Goal: Book appointment/travel/reservation

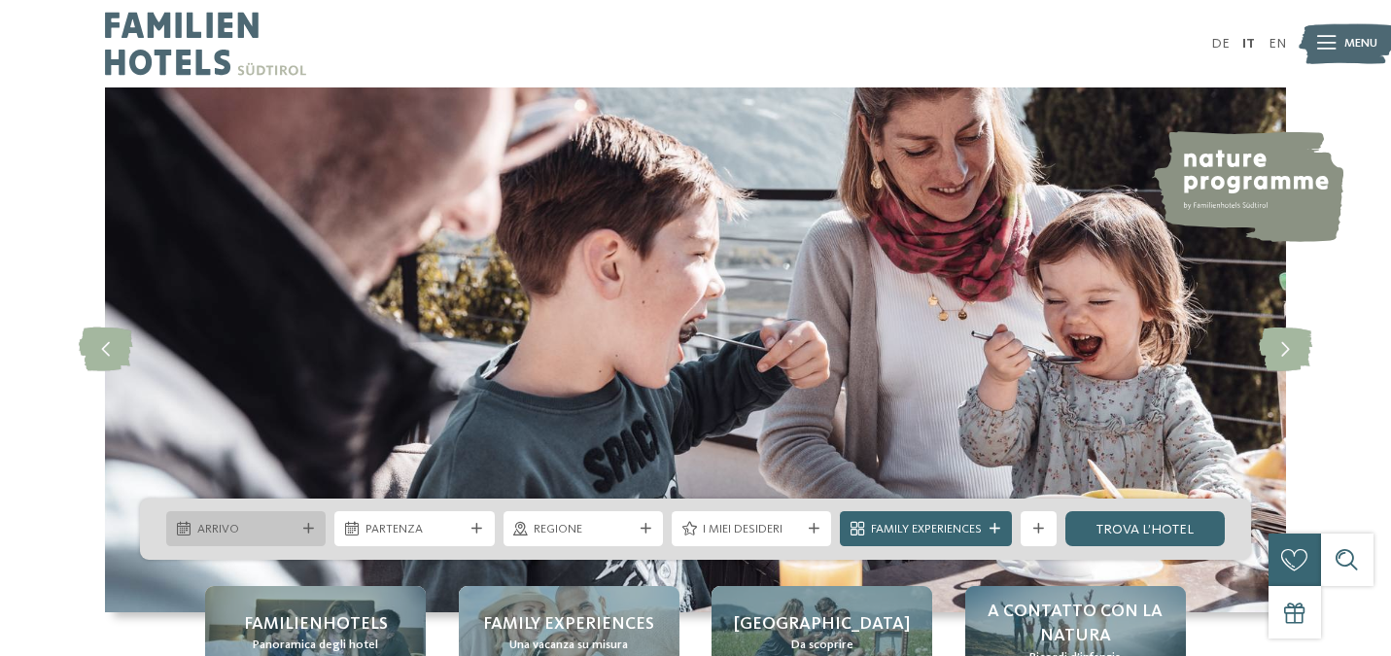
click at [299, 533] on div at bounding box center [307, 529] width 17 height 11
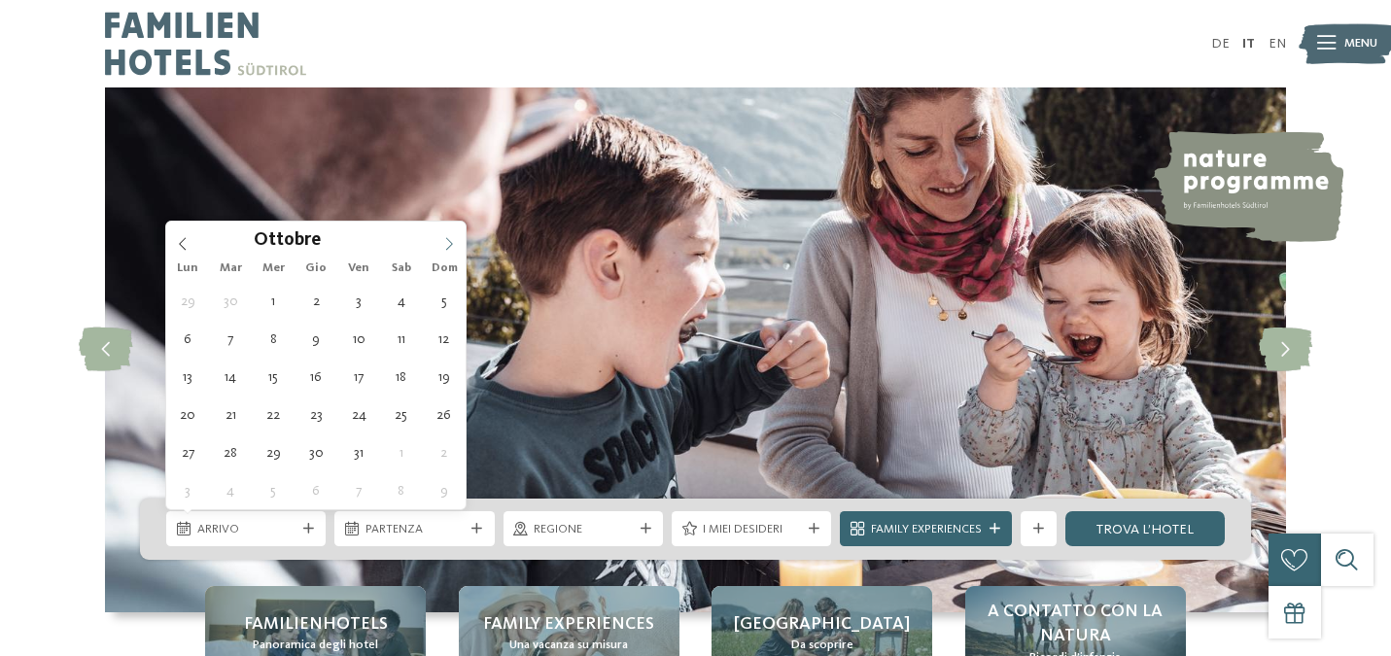
click at [443, 241] on icon at bounding box center [449, 244] width 14 height 14
click at [443, 253] on span at bounding box center [449, 238] width 33 height 33
type div "27.12.2025"
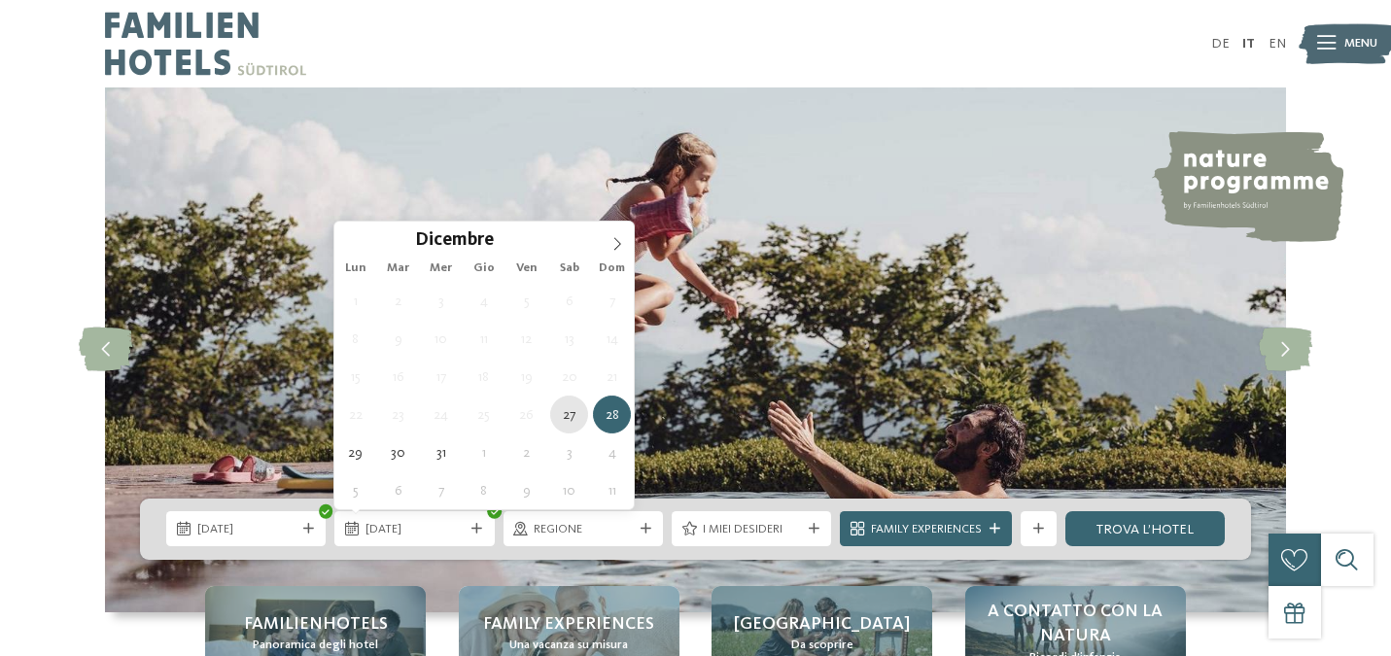
type div "27.12.2025"
click at [460, 541] on div "27.12.2025" at bounding box center [413, 528] width 159 height 35
type input "****"
click at [615, 245] on icon at bounding box center [618, 244] width 14 height 14
type div "03.01.2026"
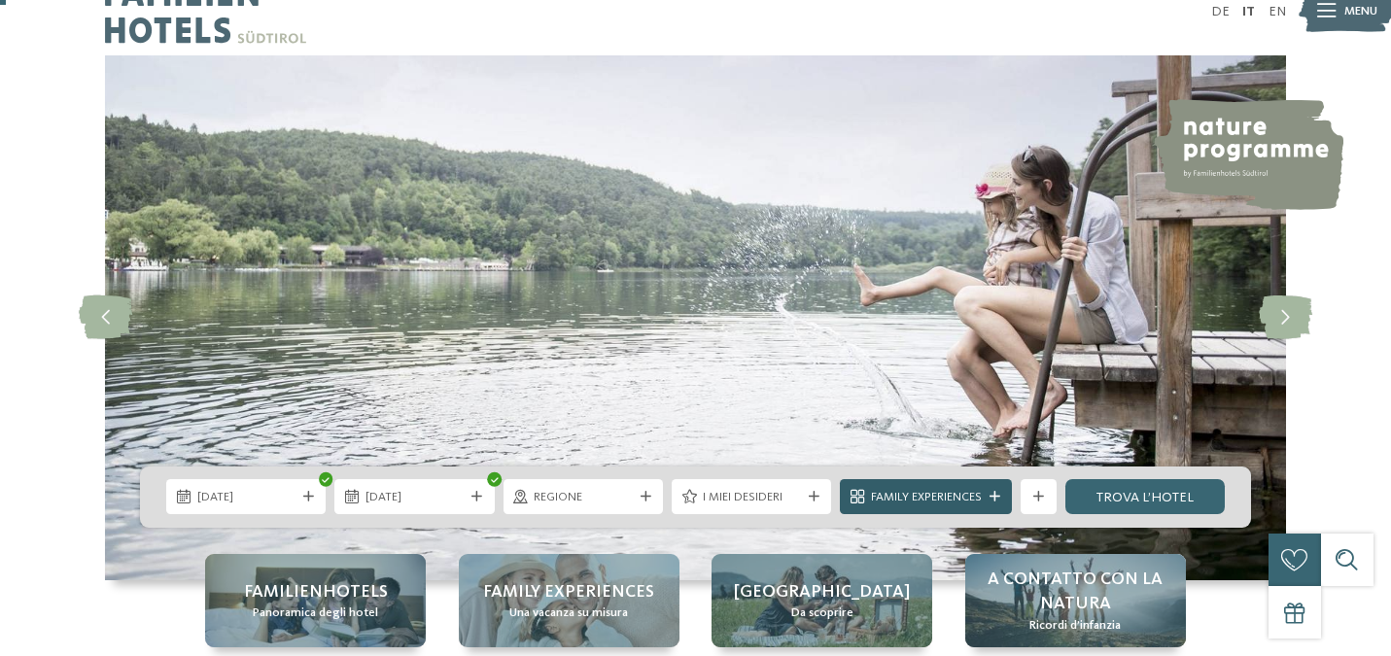
scroll to position [33, 0]
click at [1001, 498] on div at bounding box center [994, 496] width 17 height 11
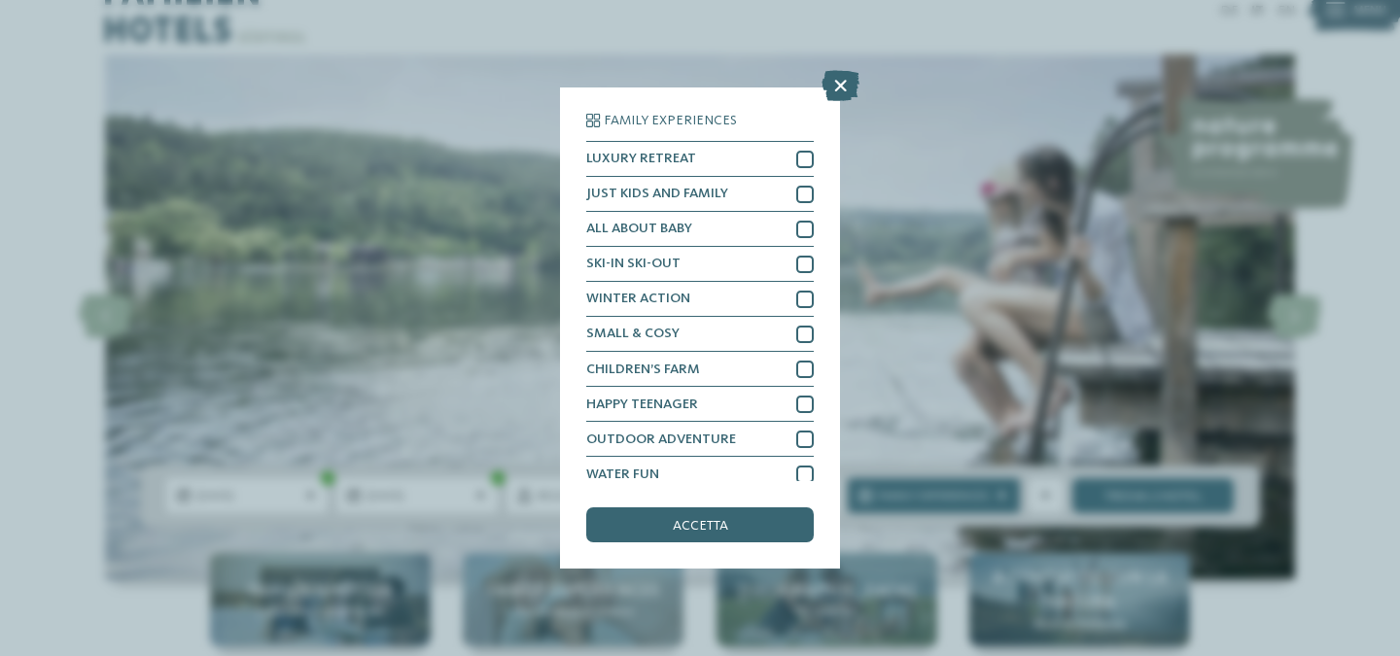
click at [881, 272] on div "Family Experiences LUXURY RETREAT JUST KIDS AND FAMILY" at bounding box center [700, 328] width 1400 height 656
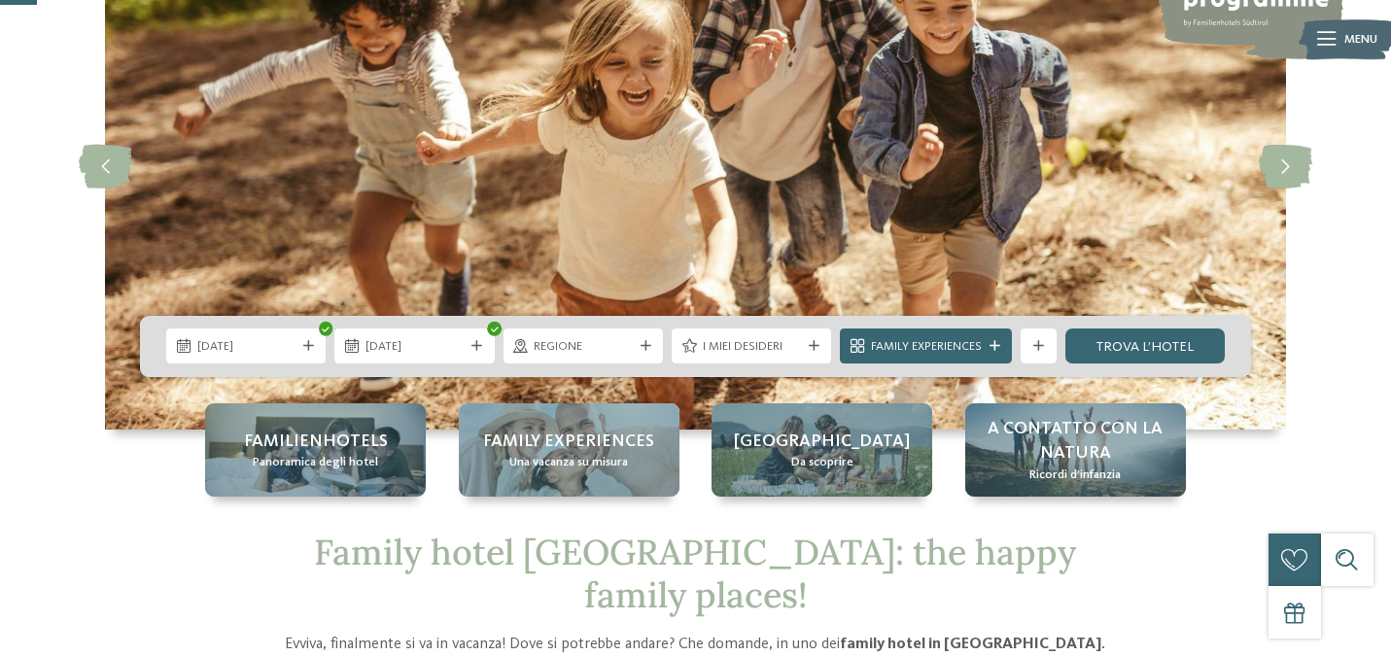
scroll to position [204, 0]
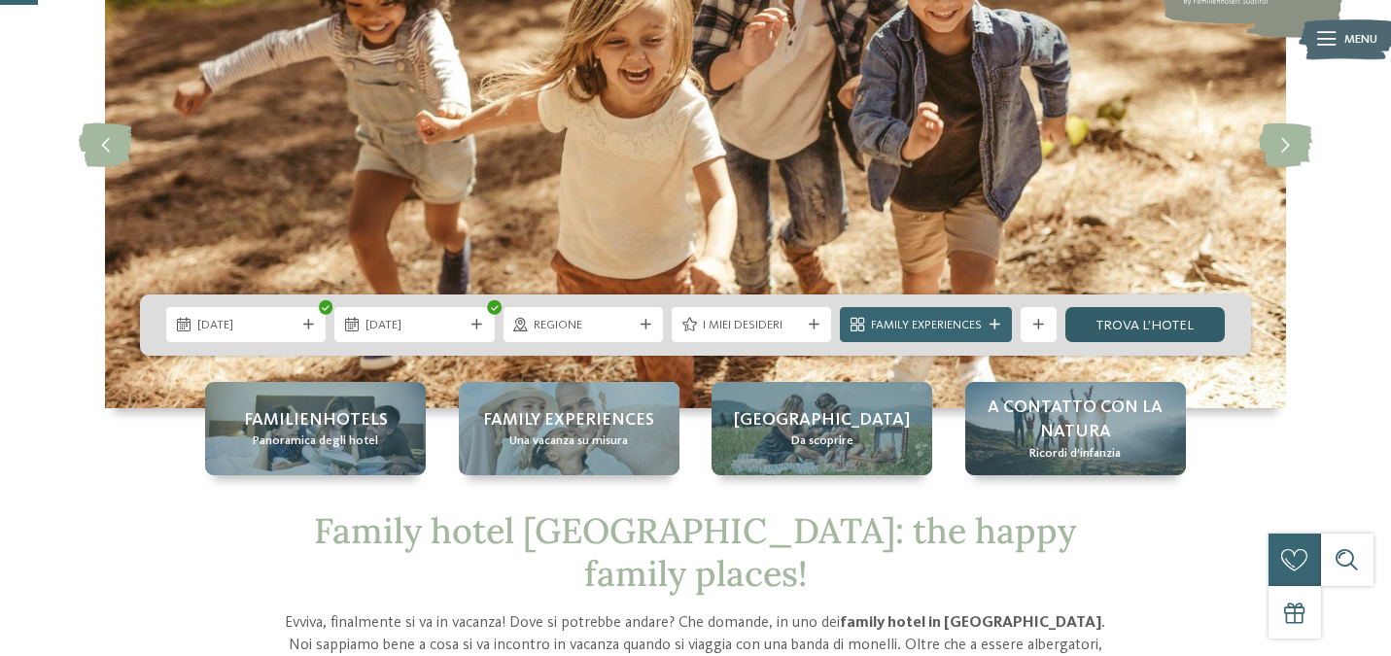
click at [1113, 338] on link "trova l’hotel" at bounding box center [1144, 324] width 159 height 35
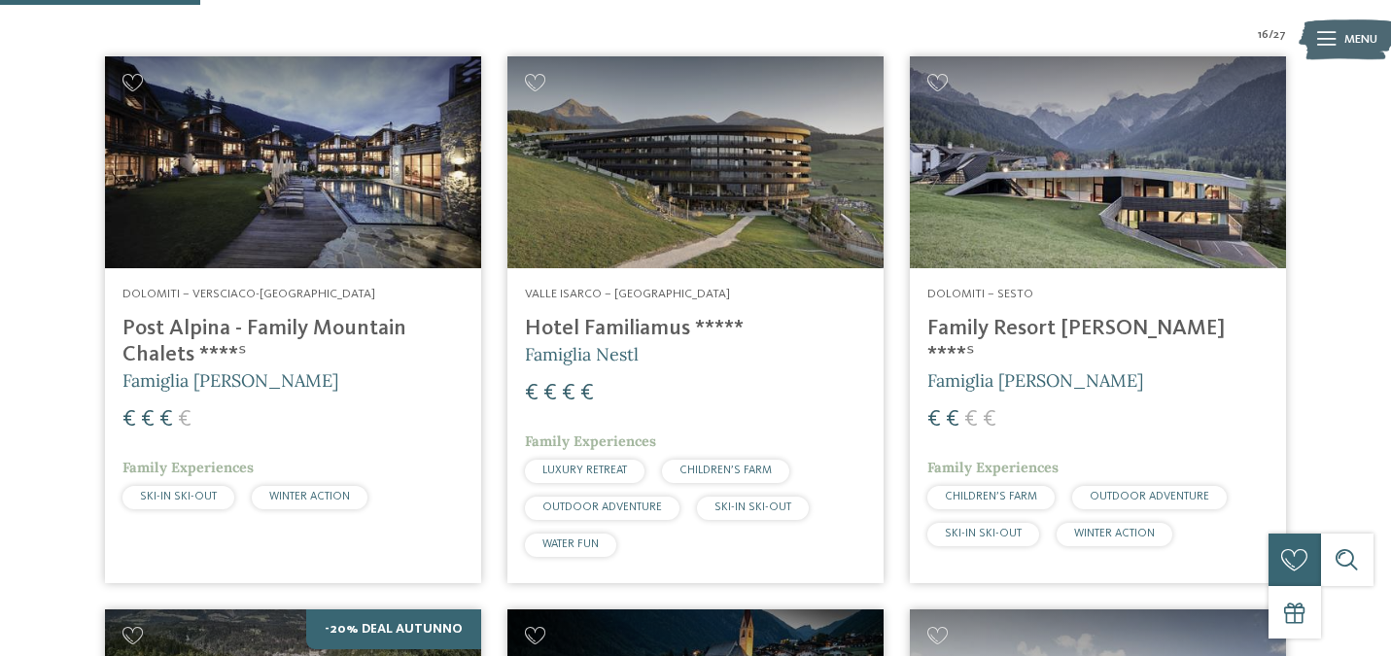
scroll to position [630, 0]
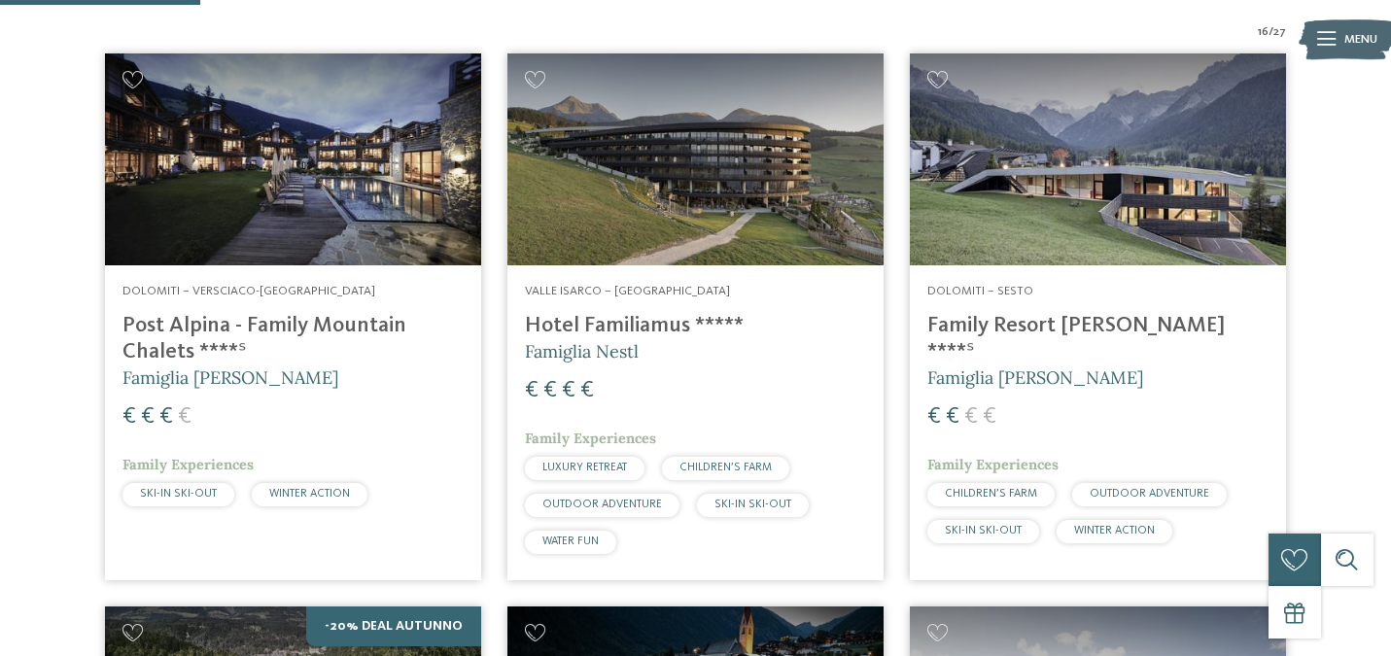
click at [183, 425] on span "€" at bounding box center [185, 416] width 14 height 23
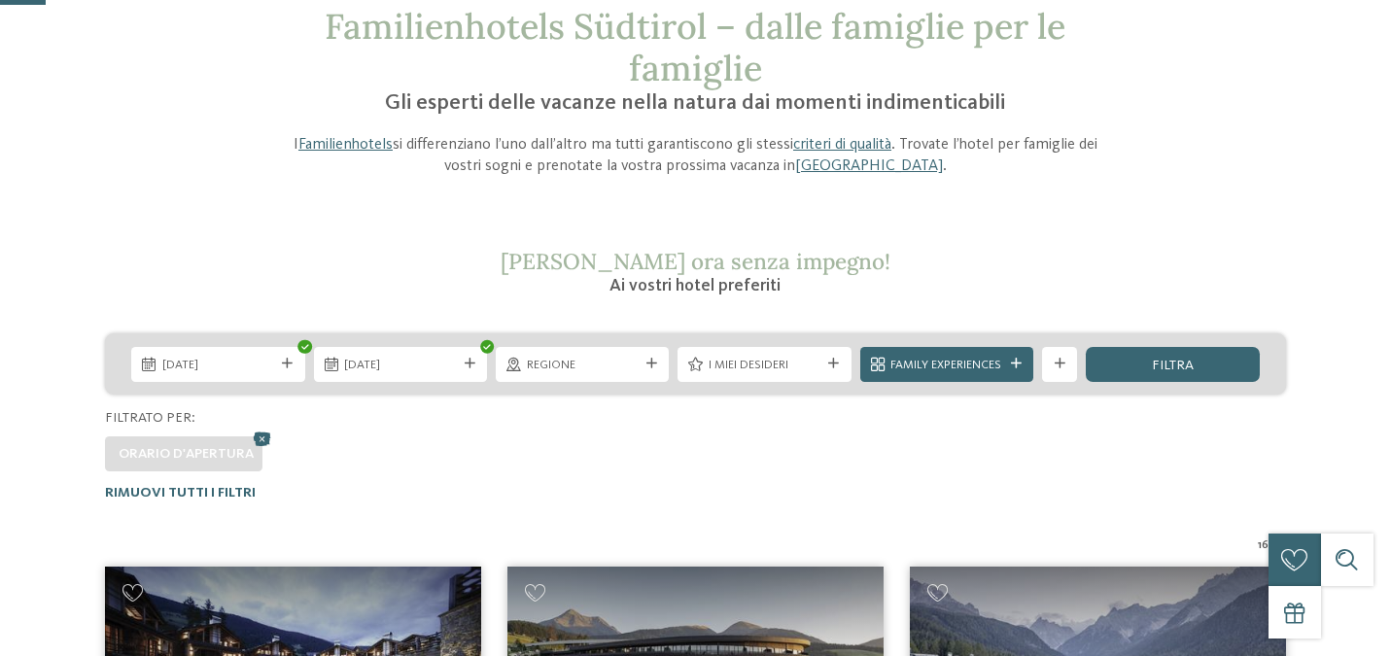
scroll to position [174, 0]
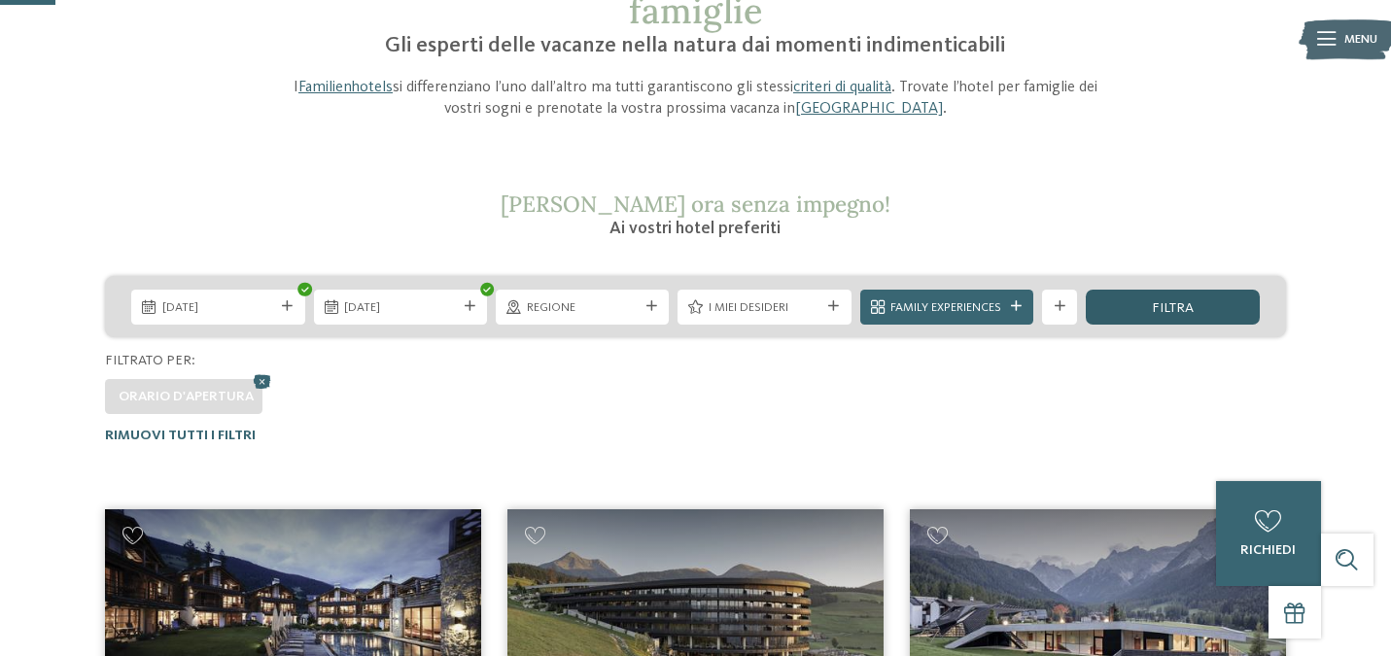
click at [1136, 302] on div "filtra" at bounding box center [1172, 307] width 173 height 35
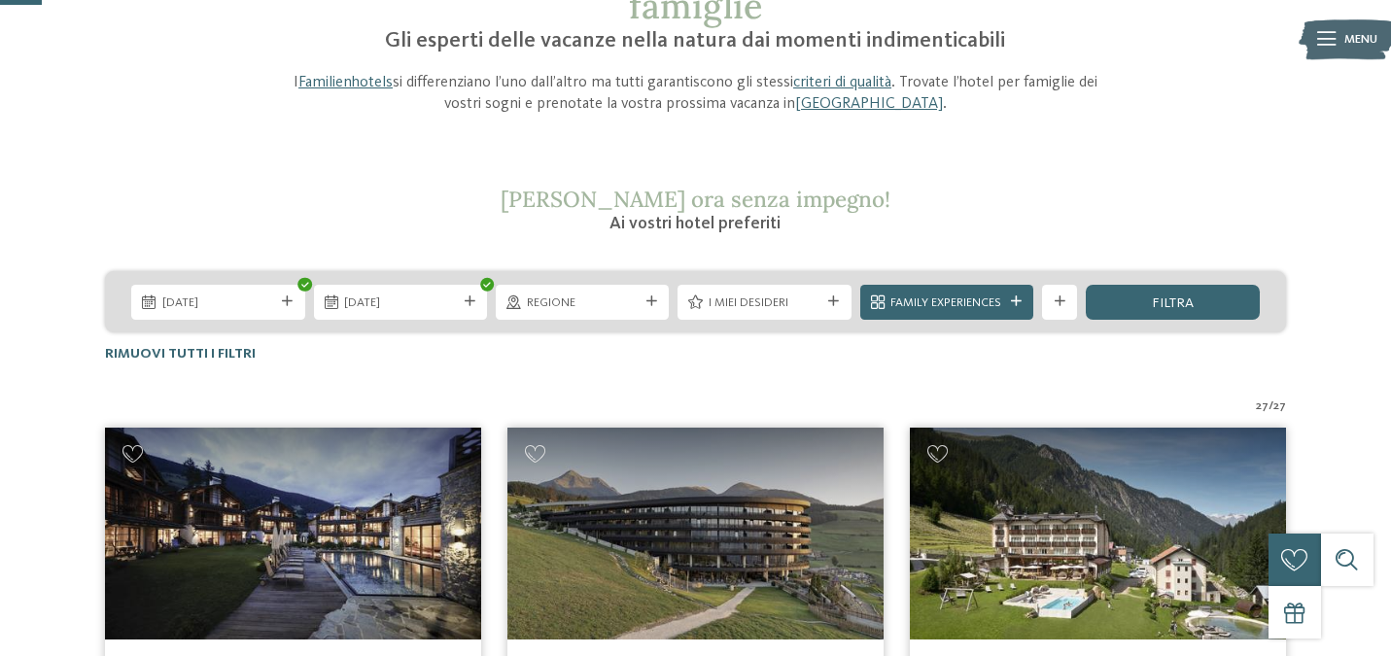
scroll to position [180, 0]
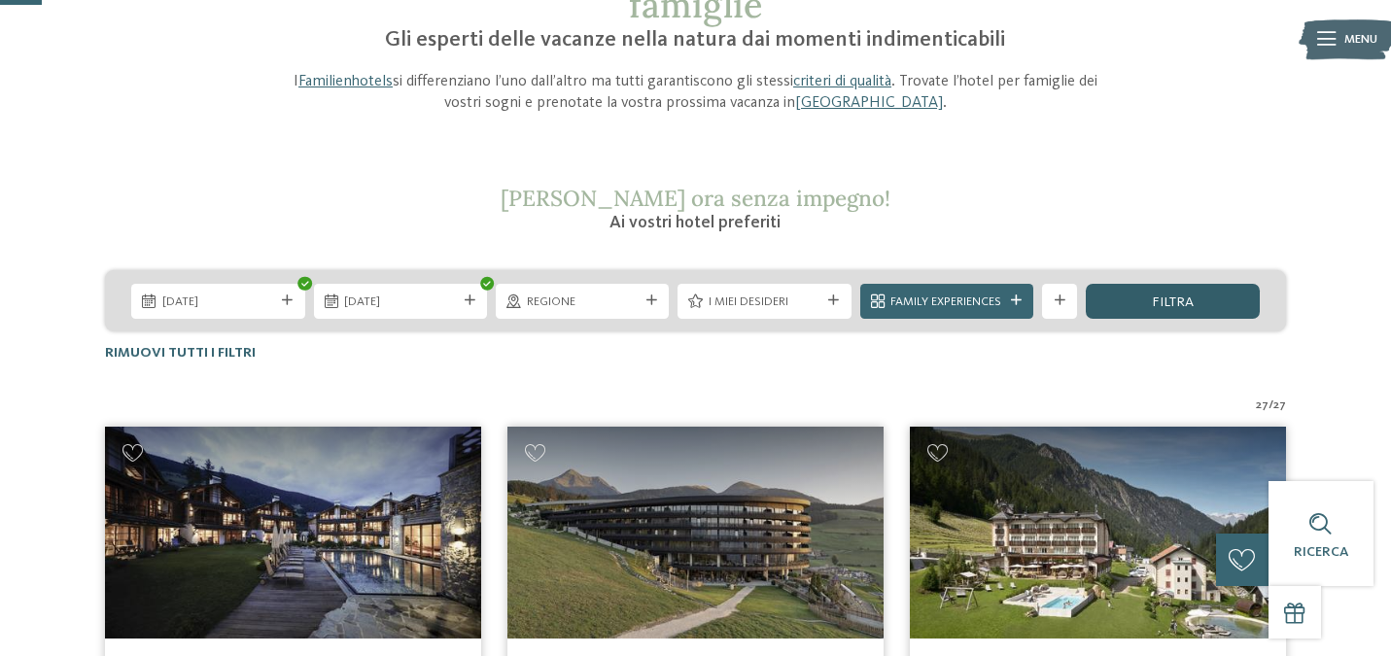
click at [1130, 298] on div "filtra" at bounding box center [1172, 301] width 173 height 35
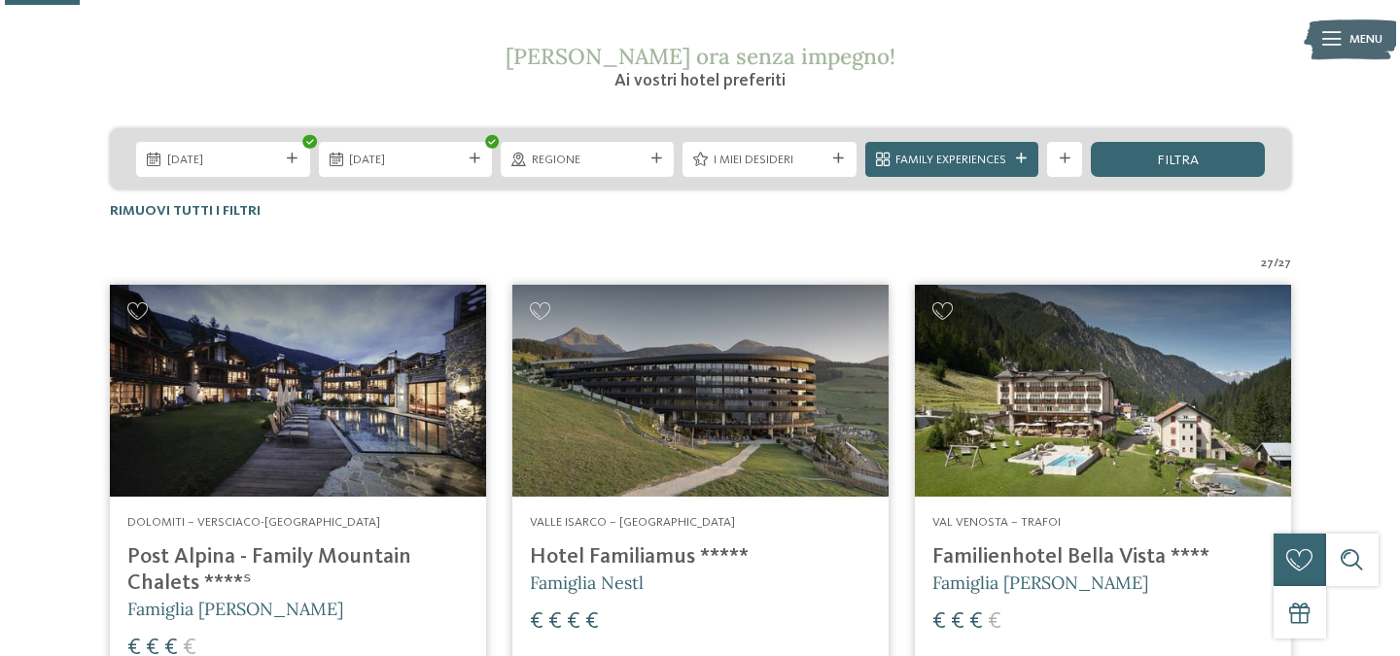
scroll to position [320, 0]
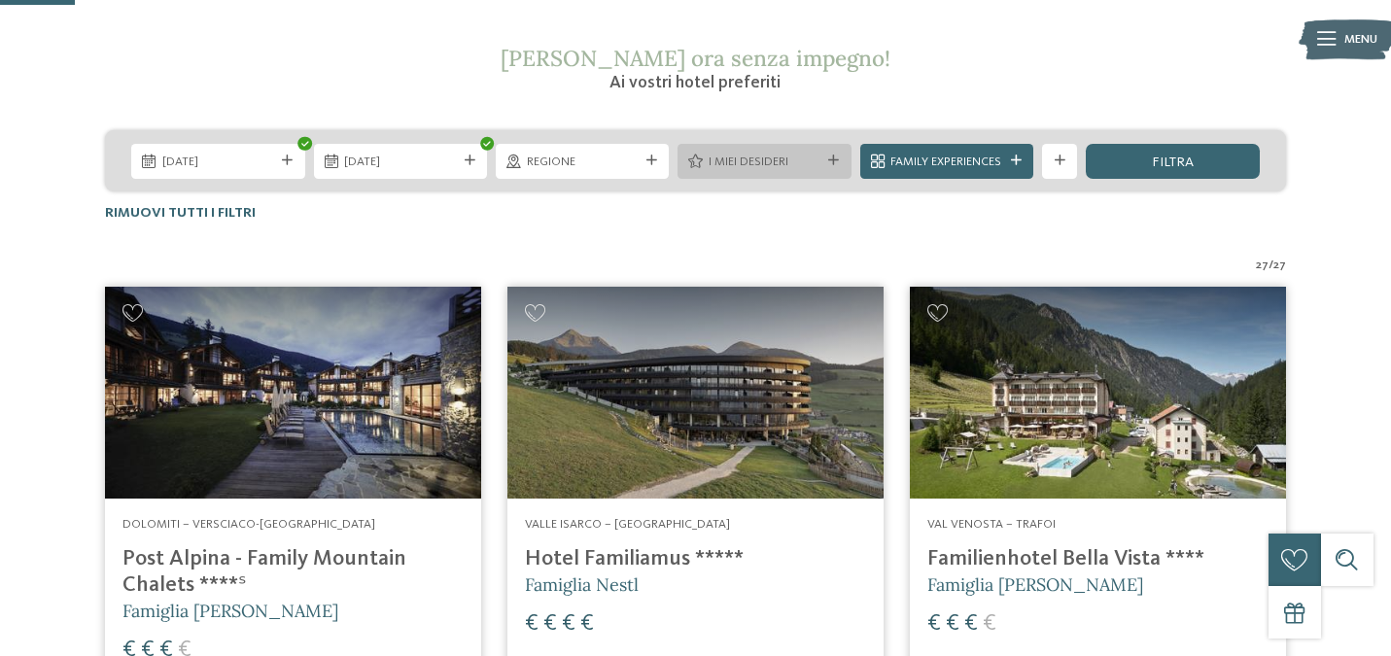
click at [822, 159] on div "I miei desideri" at bounding box center [764, 161] width 121 height 18
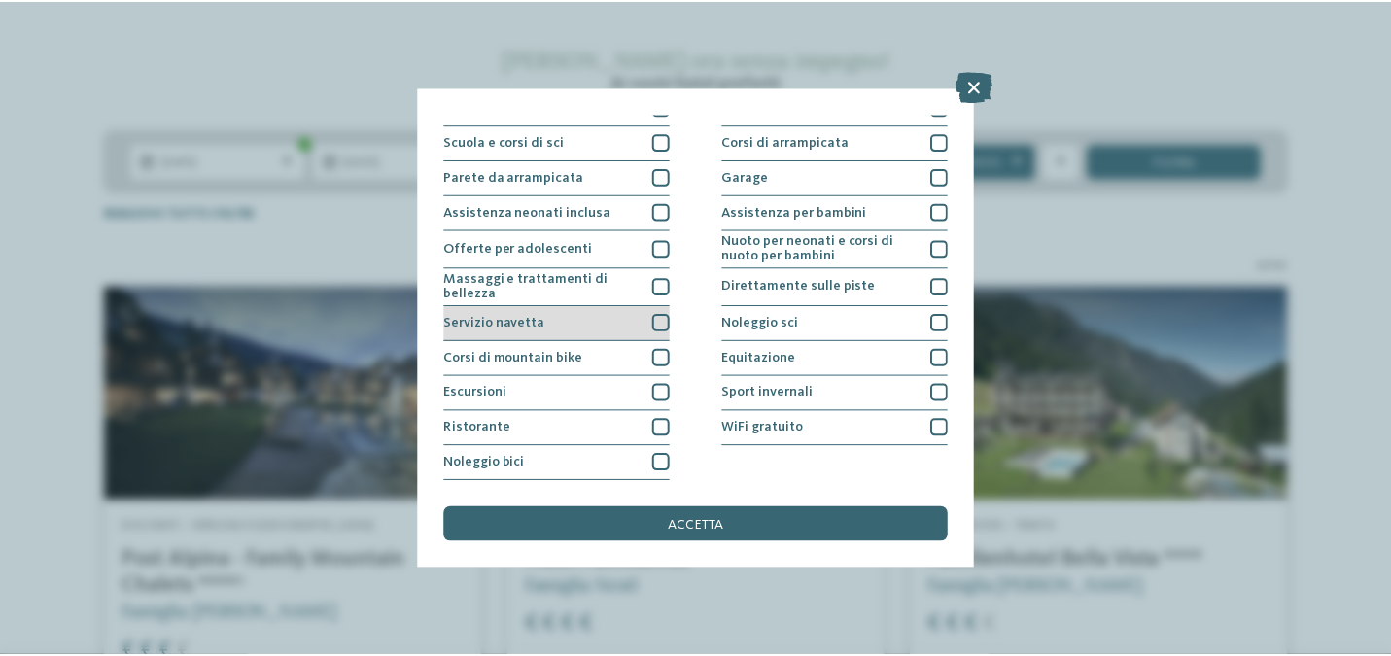
scroll to position [348, 0]
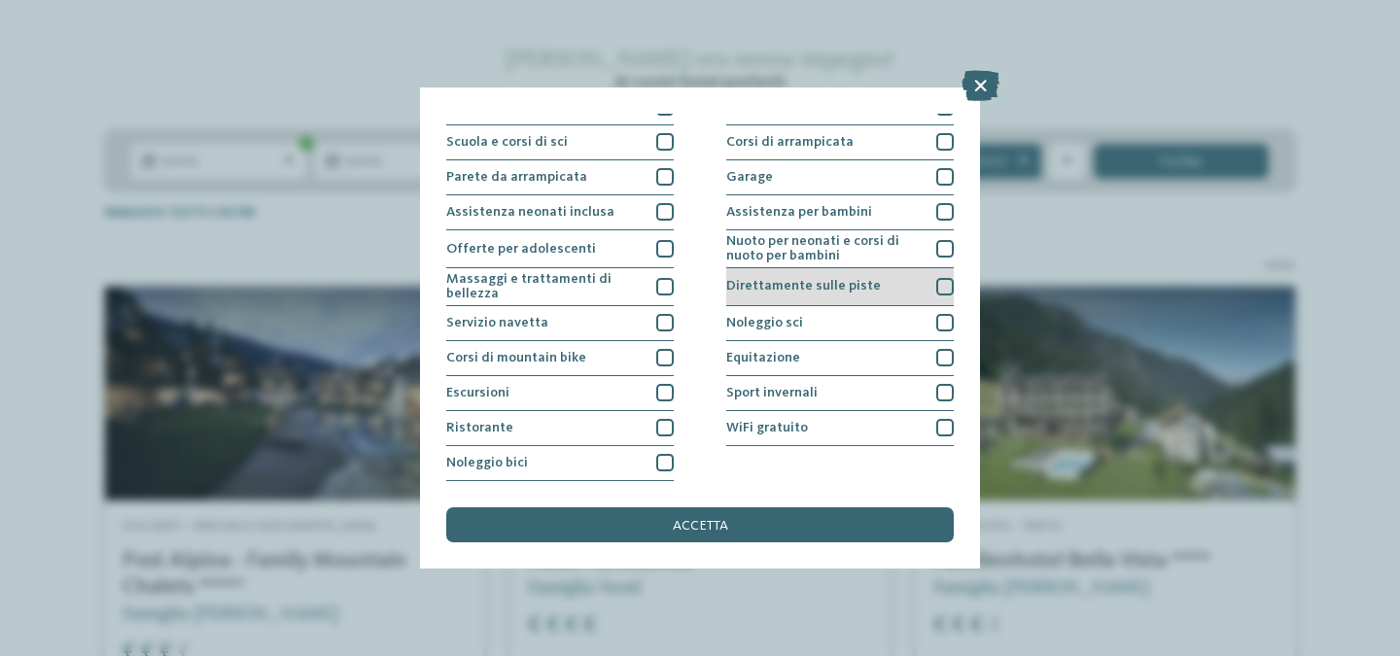
click at [784, 279] on span "Direttamente sulle piste" at bounding box center [803, 286] width 155 height 14
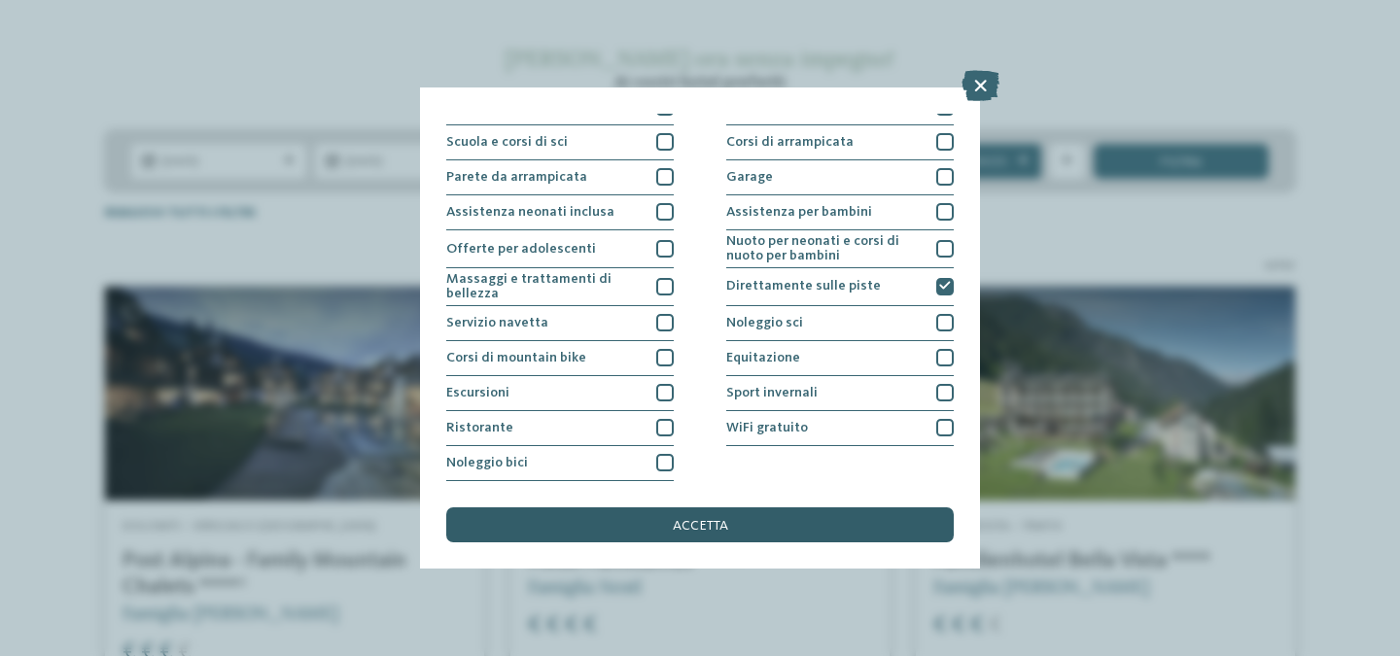
click at [749, 507] on div "accetta" at bounding box center [699, 524] width 507 height 35
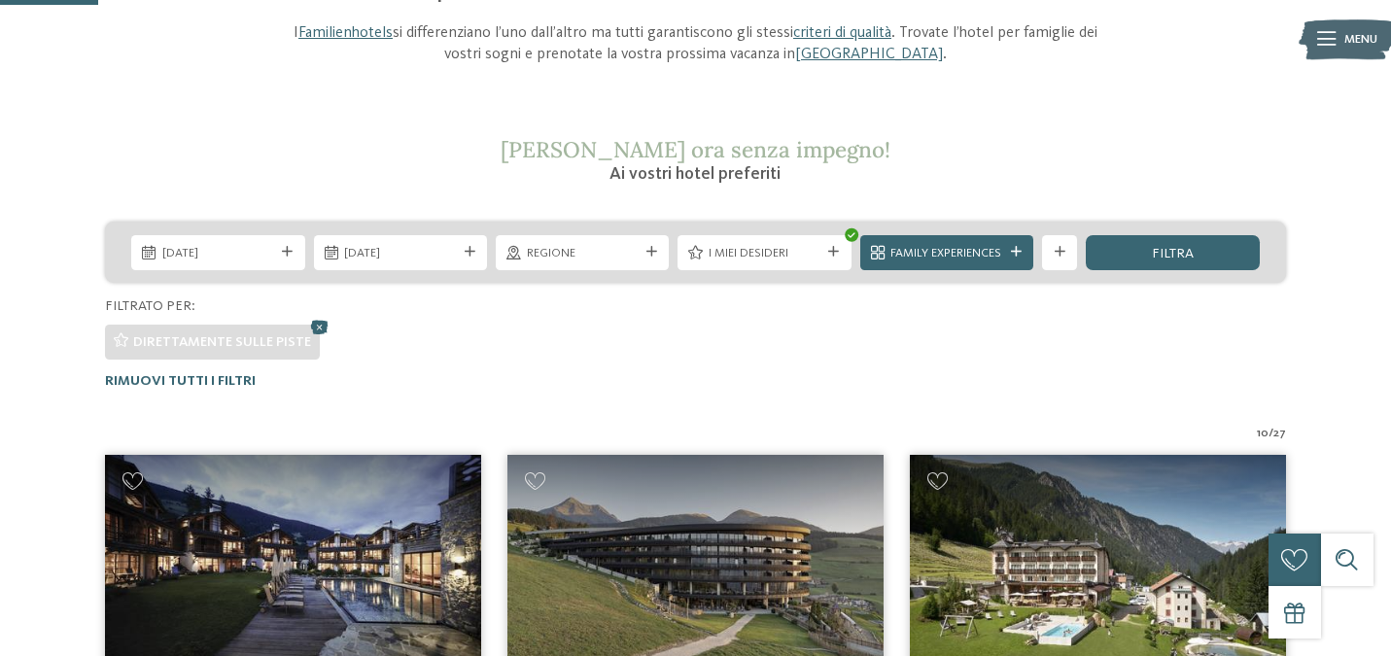
scroll to position [218, 0]
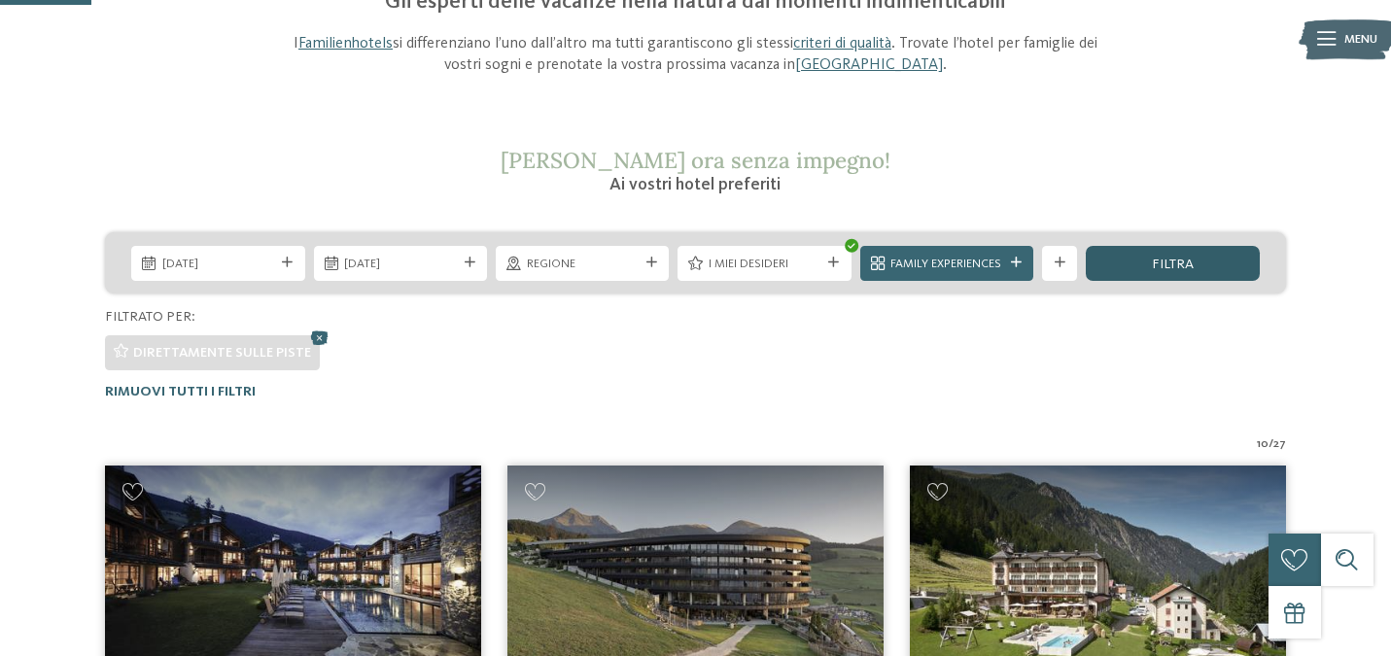
click at [1163, 268] on span "filtra" at bounding box center [1173, 265] width 42 height 14
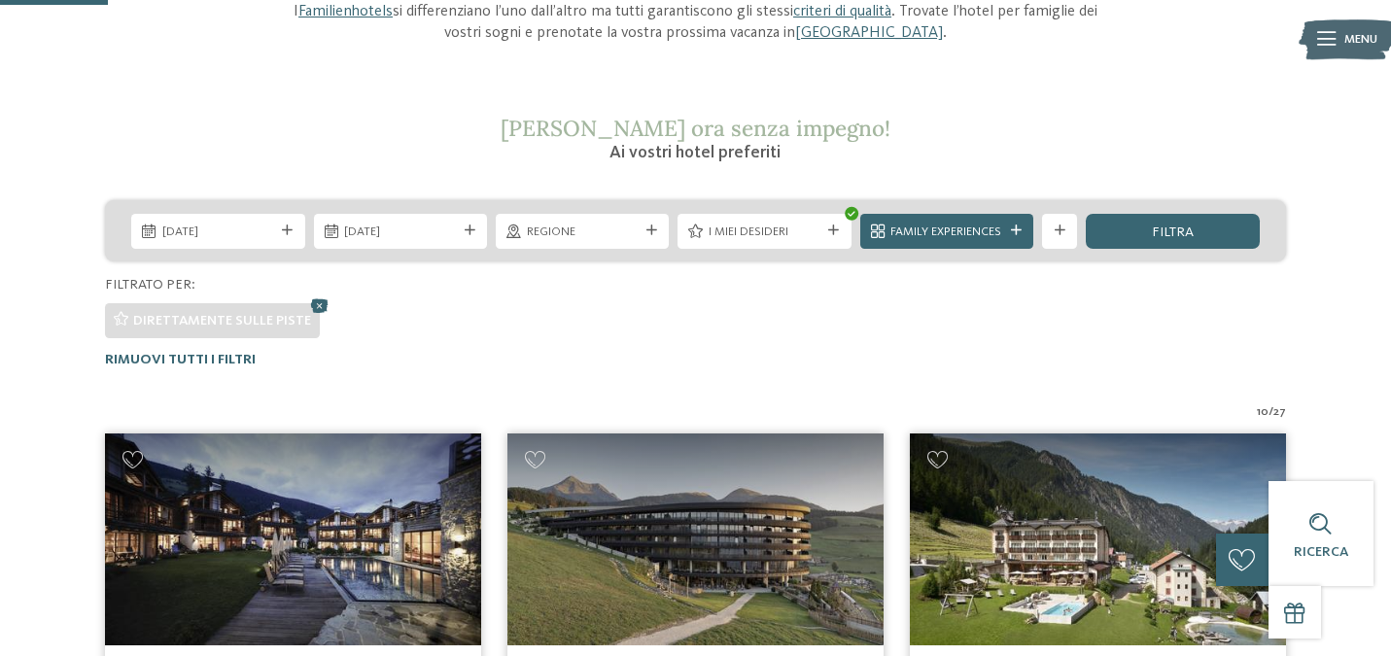
scroll to position [247, 0]
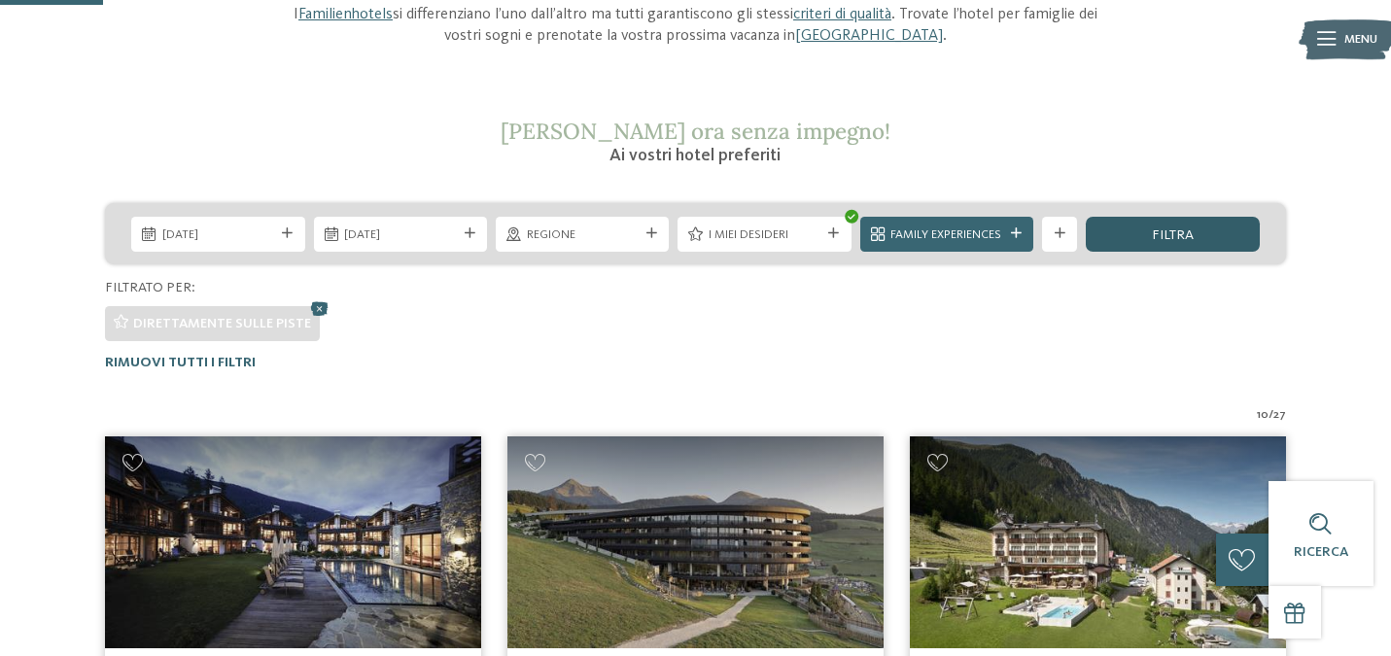
click at [1140, 237] on div "filtra" at bounding box center [1172, 234] width 173 height 35
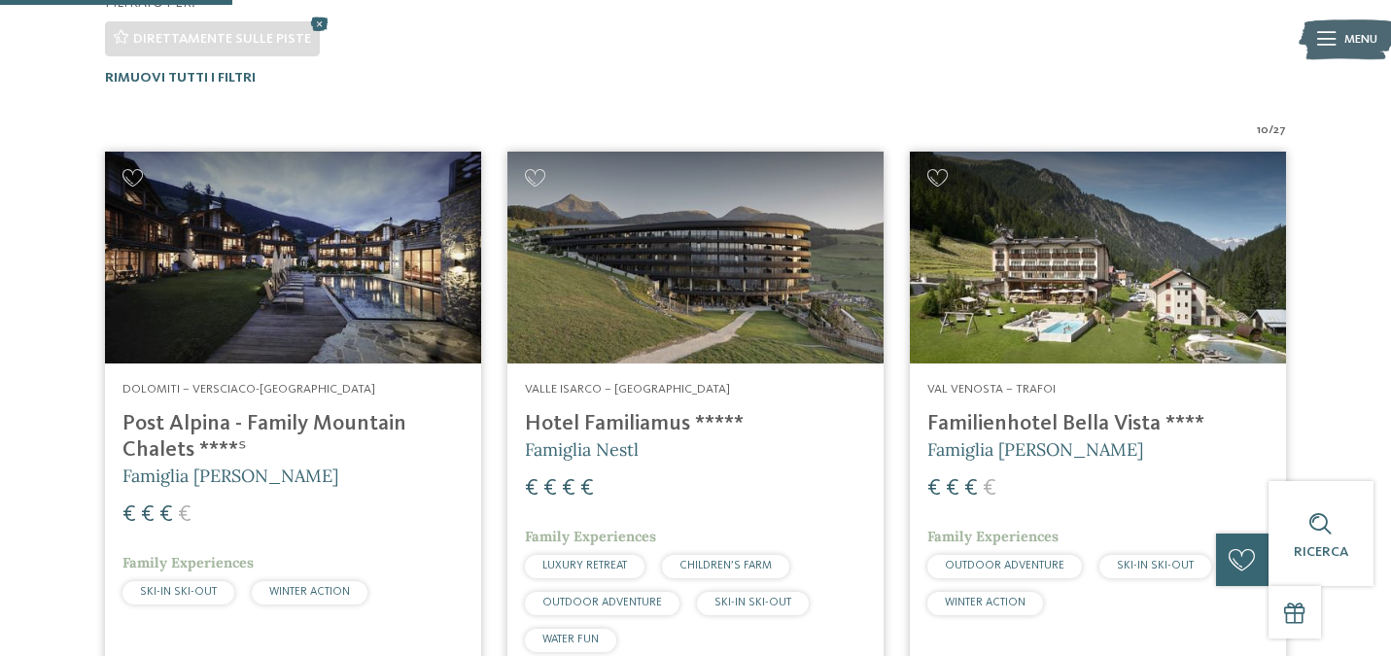
scroll to position [560, 0]
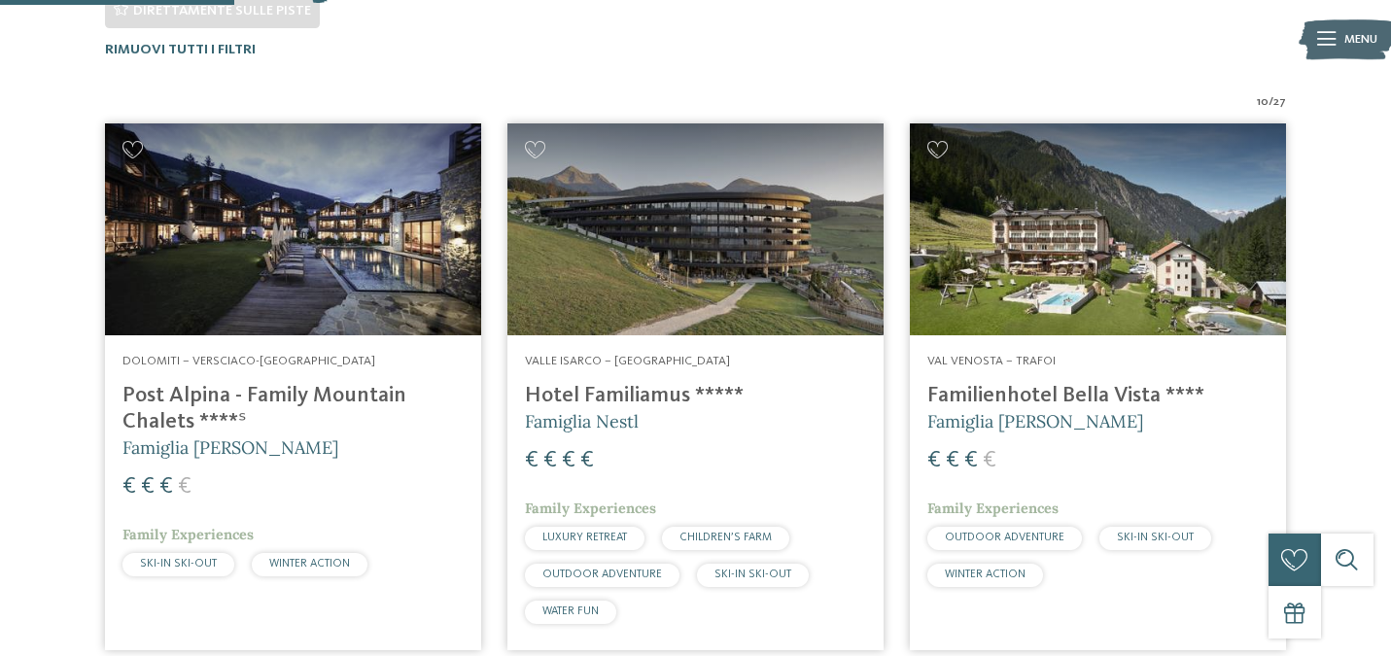
click at [165, 485] on span "€" at bounding box center [166, 486] width 14 height 23
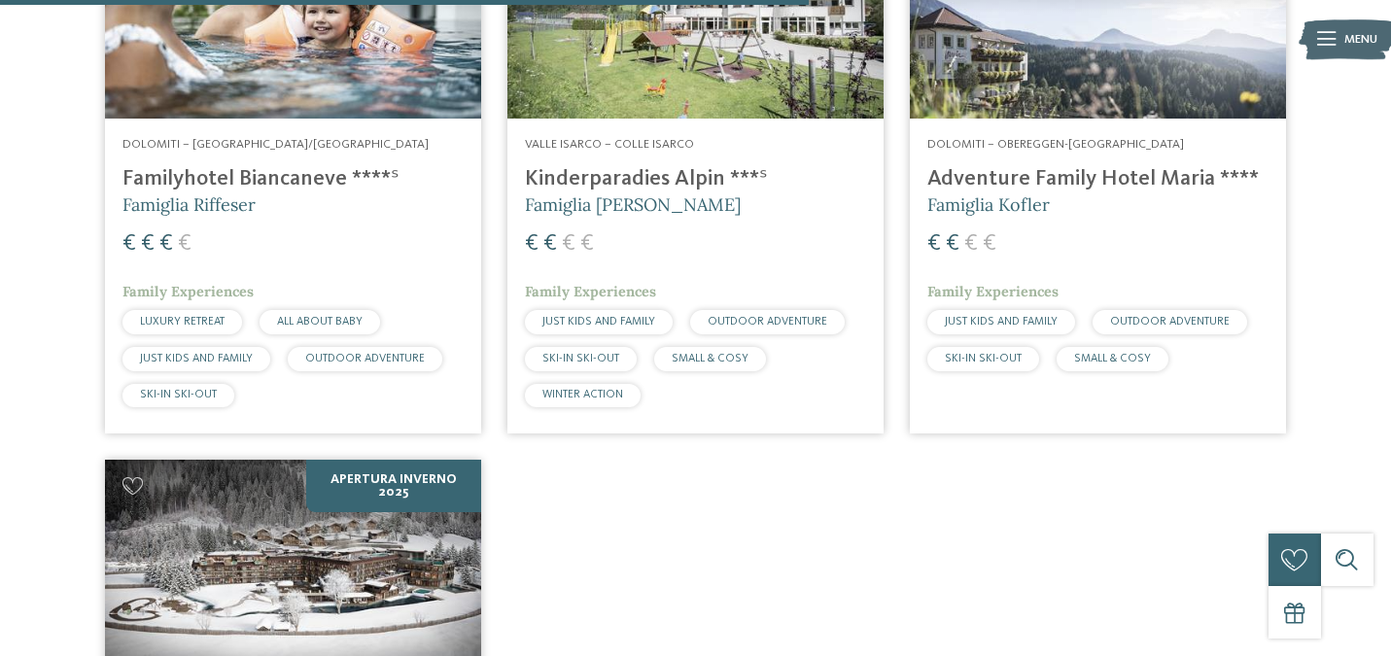
scroll to position [1930, 0]
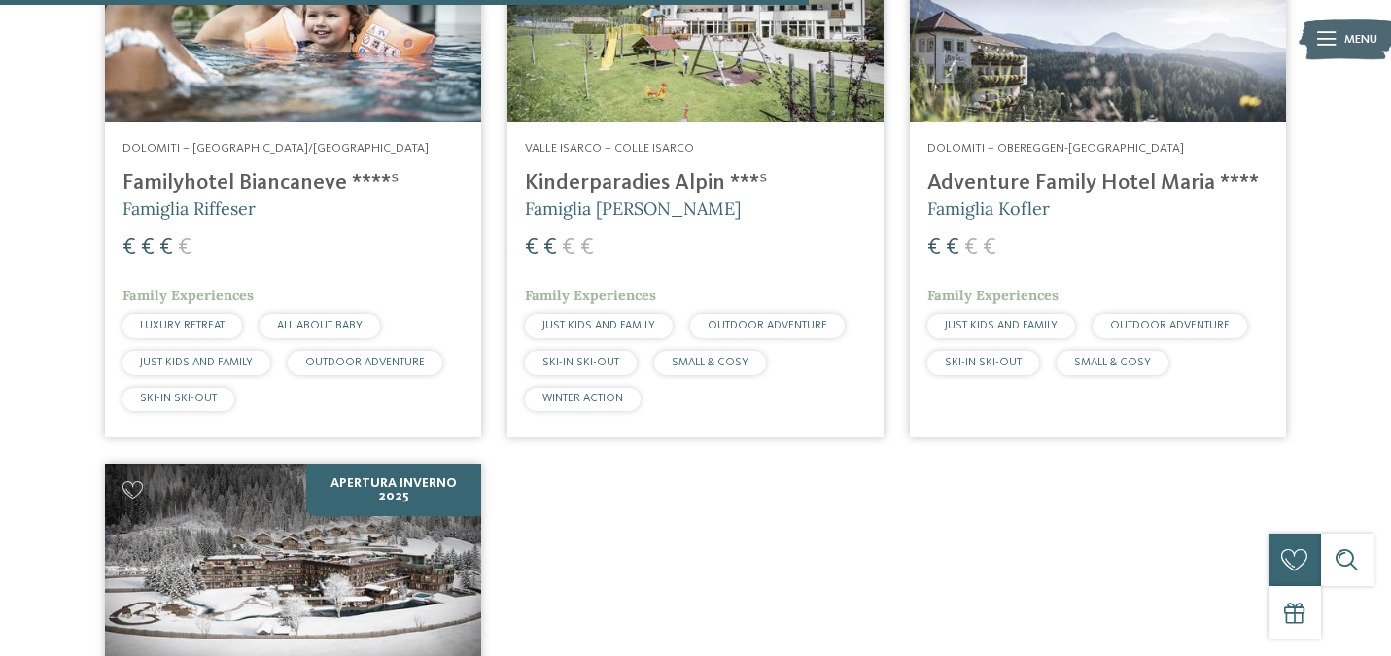
click at [663, 197] on span "Famiglia [PERSON_NAME]" at bounding box center [633, 208] width 216 height 22
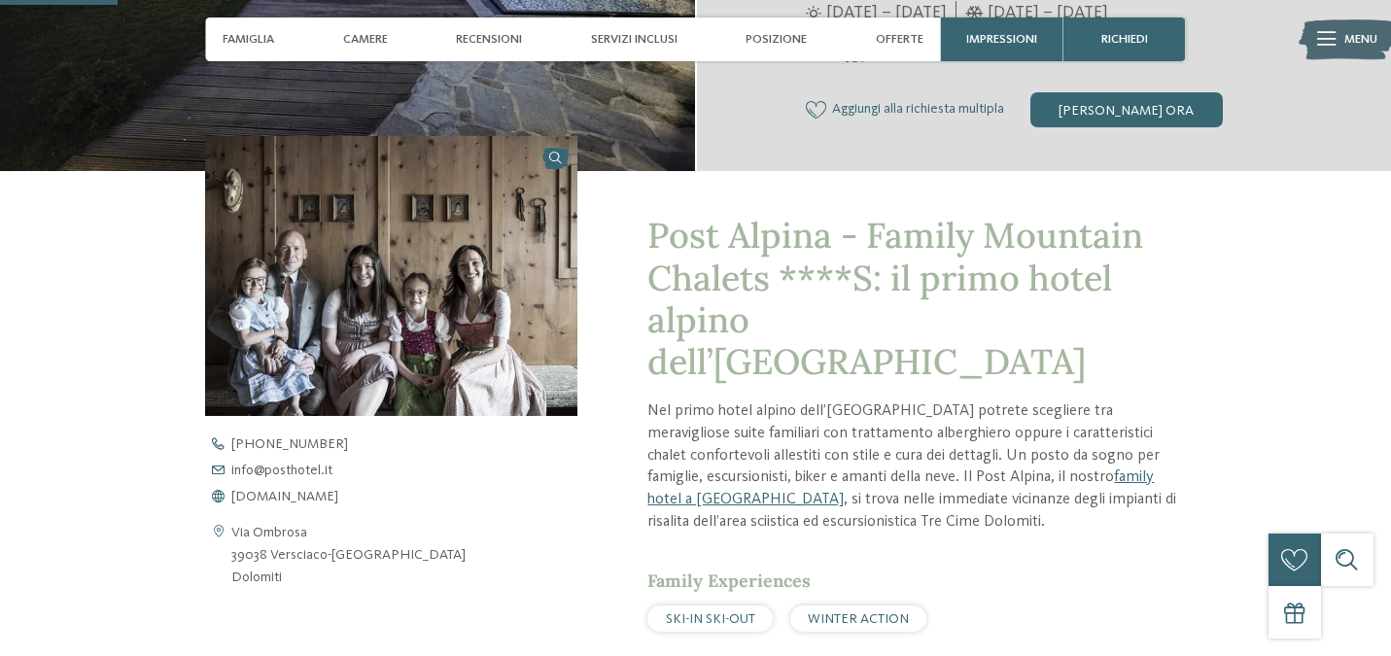
scroll to position [540, 0]
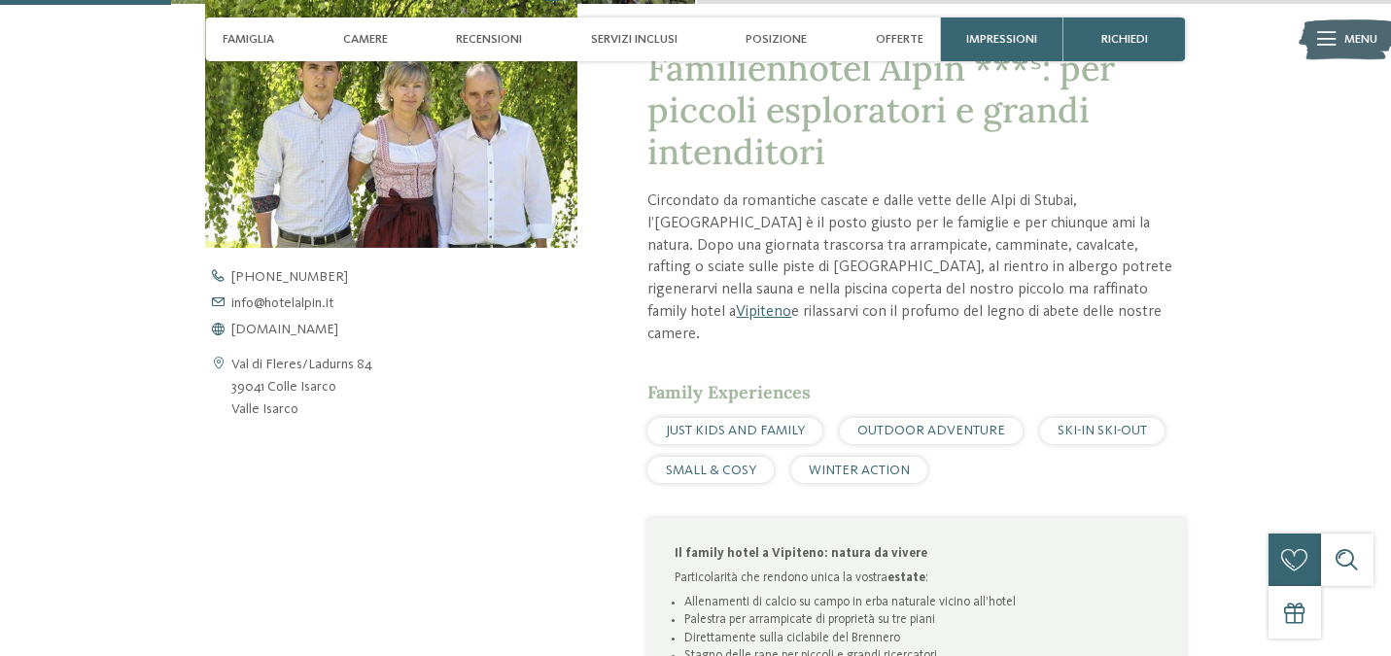
scroll to position [666, 0]
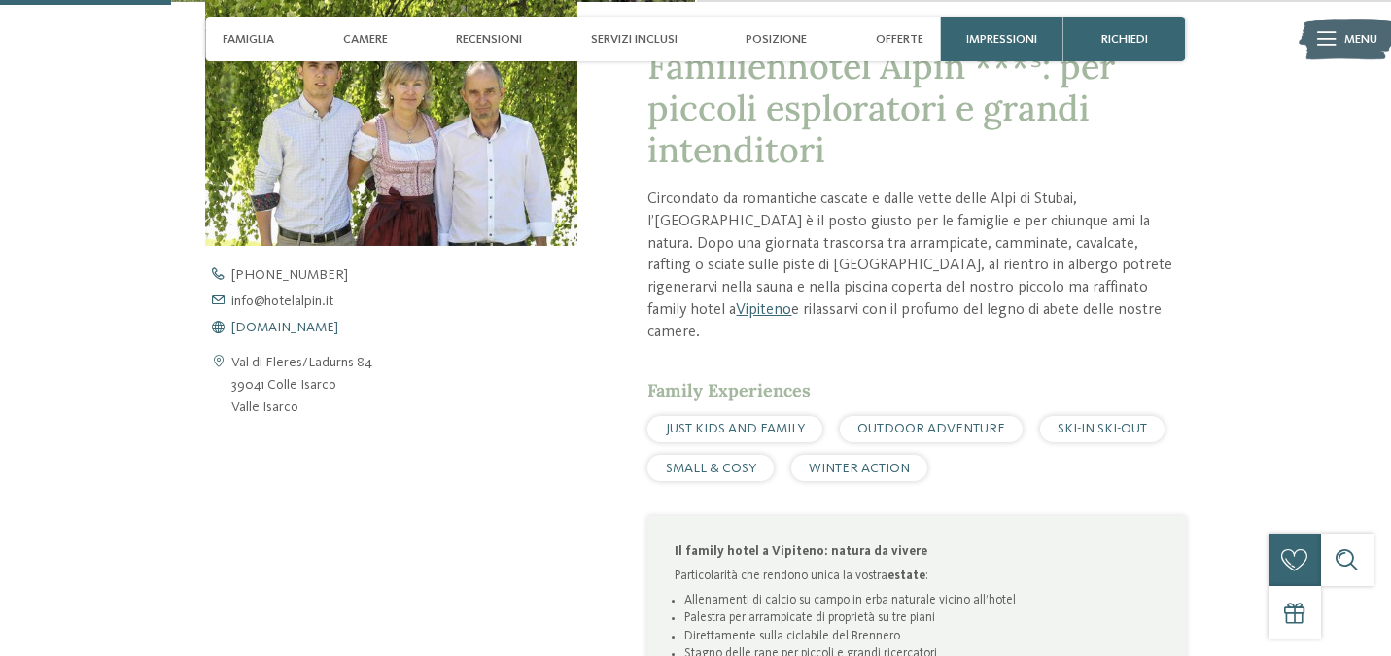
click at [262, 321] on span "[DOMAIN_NAME]" at bounding box center [284, 328] width 107 height 14
